Goal: Task Accomplishment & Management: Manage account settings

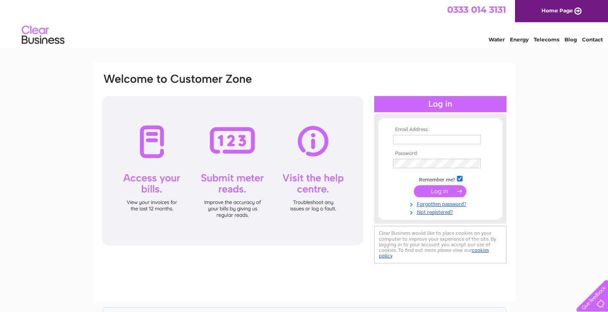
type input "info@thestudiokb.com"
click at [438, 191] on input "submit" at bounding box center [440, 191] width 52 height 12
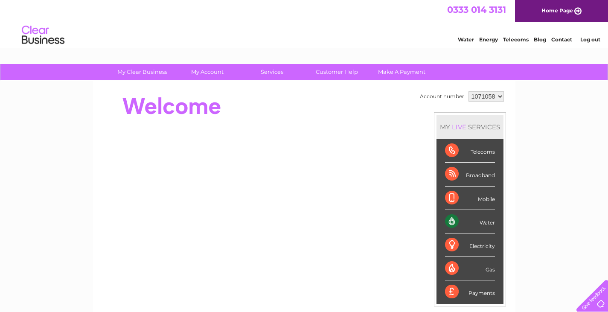
click at [481, 218] on div "Water" at bounding box center [470, 221] width 50 height 23
click at [446, 222] on div "Water" at bounding box center [470, 221] width 50 height 23
click at [485, 223] on div "Water" at bounding box center [470, 221] width 50 height 23
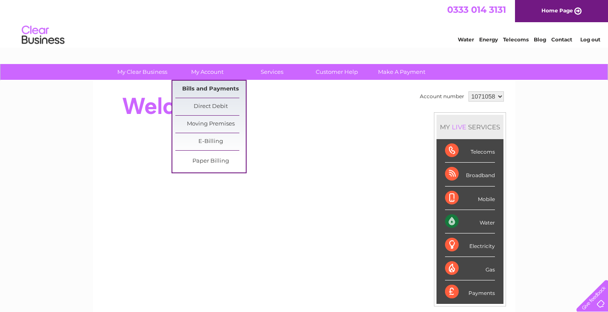
click at [200, 87] on link "Bills and Payments" at bounding box center [210, 89] width 70 height 17
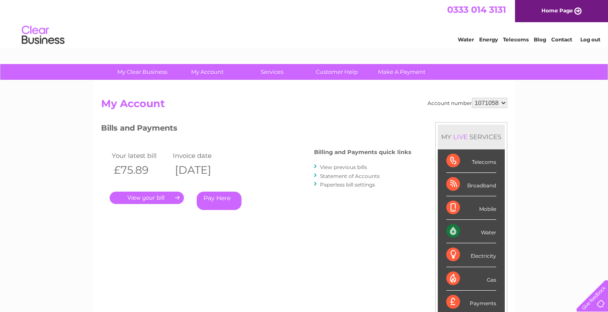
click at [155, 199] on link "." at bounding box center [147, 198] width 74 height 12
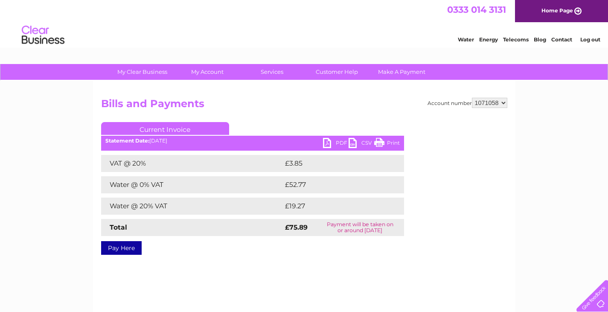
click at [325, 145] on link "PDF" at bounding box center [336, 144] width 26 height 12
